Goal: Task Accomplishment & Management: Manage account settings

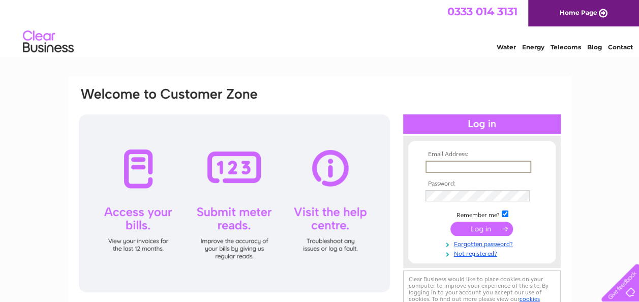
click at [503, 165] on input "text" at bounding box center [478, 167] width 106 height 12
type input "michellewalkerbeauty@outlook.com"
click at [450, 222] on input "submit" at bounding box center [481, 229] width 62 height 14
click at [468, 230] on input "submit" at bounding box center [481, 229] width 62 height 14
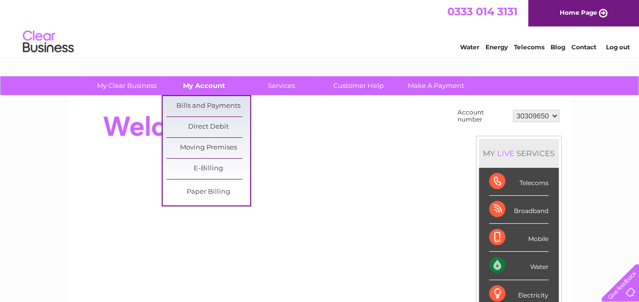
click at [193, 78] on link "My Account" at bounding box center [204, 85] width 84 height 19
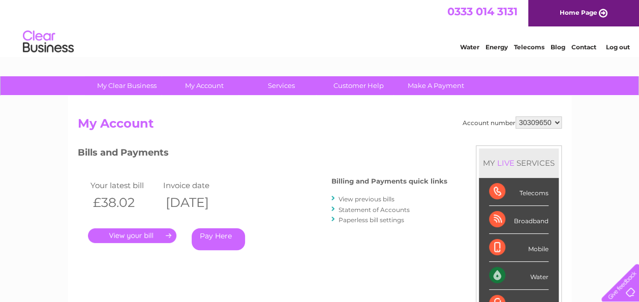
click at [545, 123] on select "30309650 30319369" at bounding box center [538, 122] width 46 height 12
select select "30319369"
click at [515, 116] on select "30309650 30319369" at bounding box center [538, 122] width 46 height 12
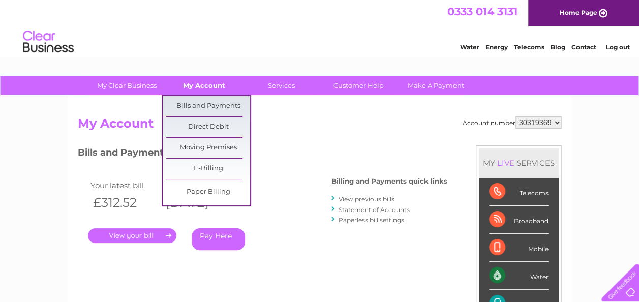
click at [209, 82] on link "My Account" at bounding box center [204, 85] width 84 height 19
click at [208, 103] on link "Bills and Payments" at bounding box center [208, 106] width 84 height 20
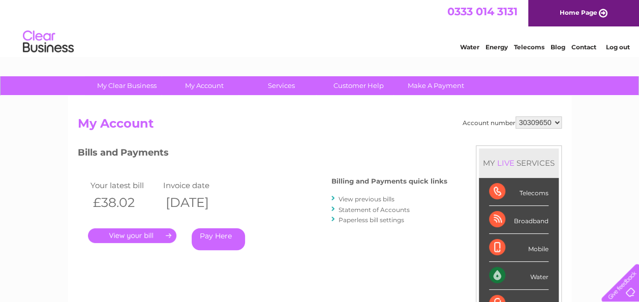
click at [539, 119] on select "30309650 30319369" at bounding box center [538, 122] width 46 height 12
select select "30319369"
click at [515, 116] on select "30309650 30319369" at bounding box center [538, 122] width 46 height 12
click at [204, 82] on link "My Account" at bounding box center [204, 85] width 84 height 19
click at [204, 83] on link "My Account" at bounding box center [204, 85] width 84 height 19
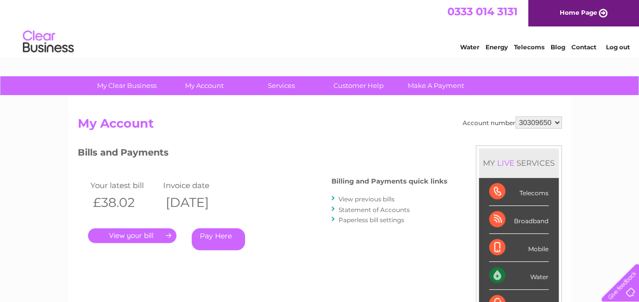
click at [529, 128] on select "30309650 30319369" at bounding box center [538, 122] width 46 height 12
select select "30319369"
click at [515, 116] on select "30309650 30319369" at bounding box center [538, 122] width 46 height 12
click at [208, 88] on link "My Account" at bounding box center [204, 85] width 84 height 19
click at [202, 88] on link "My Account" at bounding box center [204, 85] width 84 height 19
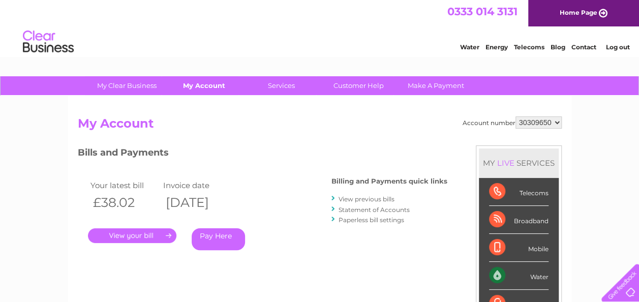
click at [202, 85] on link "My Account" at bounding box center [204, 85] width 84 height 19
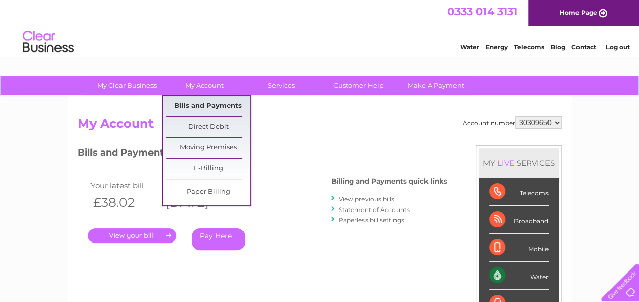
click at [210, 105] on link "Bills and Payments" at bounding box center [208, 106] width 84 height 20
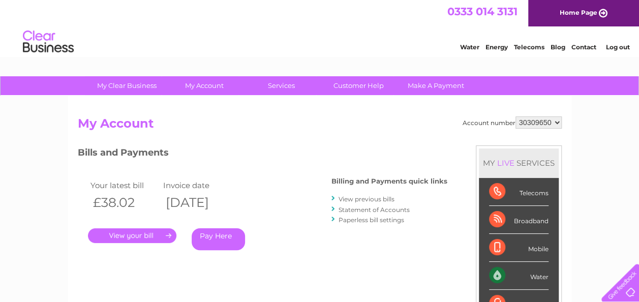
click at [546, 123] on select "30309650 30319369" at bounding box center [538, 122] width 46 height 12
select select "30319369"
click at [515, 116] on select "30309650 30319369" at bounding box center [538, 122] width 46 height 12
click at [150, 239] on link "." at bounding box center [132, 235] width 88 height 15
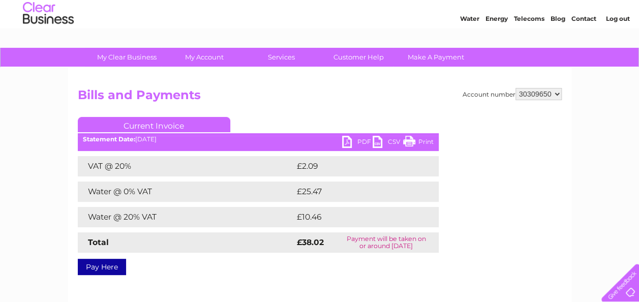
scroll to position [20, 0]
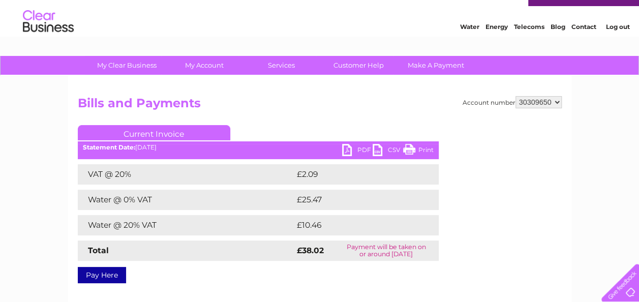
click at [530, 105] on select "30309650 30319369" at bounding box center [538, 102] width 46 height 12
select select "30319369"
click at [515, 96] on select "30309650 30319369" at bounding box center [538, 102] width 46 height 12
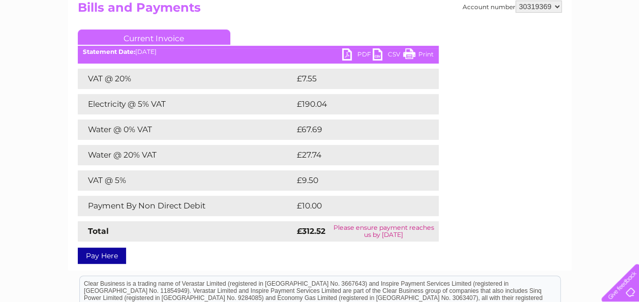
scroll to position [102, 0]
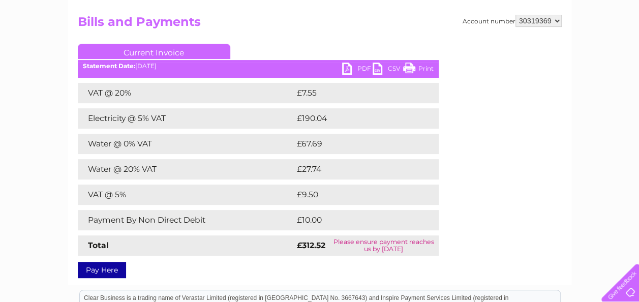
click at [359, 69] on link "PDF" at bounding box center [357, 69] width 30 height 15
